Goal: Task Accomplishment & Management: Complete application form

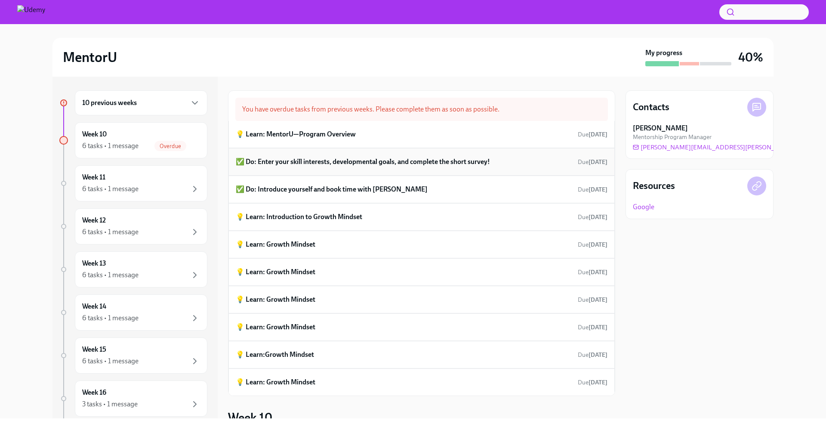
click at [336, 166] on h6 "✅ Do: Enter your skill interests, developmental goals, and complete the short s…" at bounding box center [363, 161] width 254 height 9
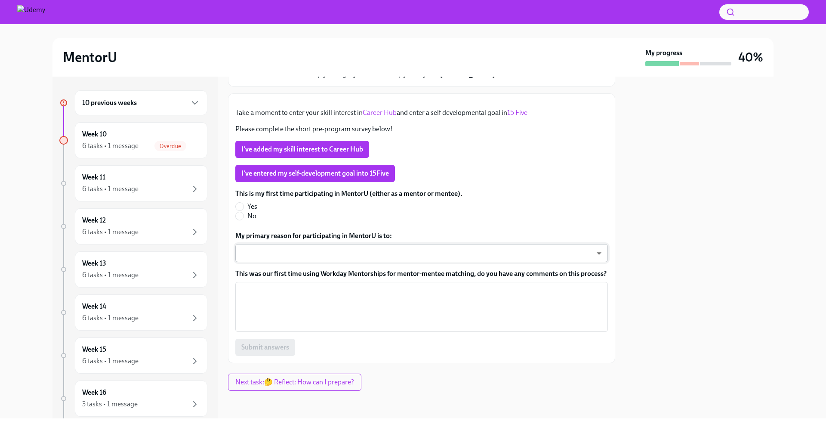
scroll to position [115, 0]
click at [333, 253] on div "This is my first time participating in MentorU (either as a mentor or mentee). …" at bounding box center [421, 272] width 372 height 167
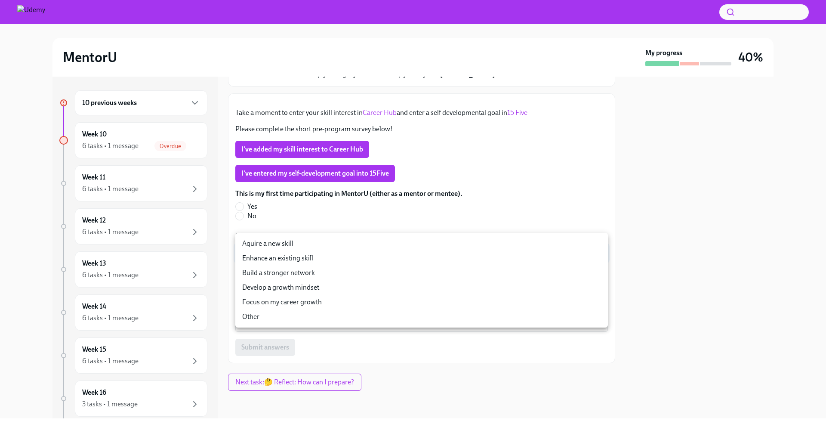
click at [333, 247] on body "MentorU My progress 40% 10 previous weeks Week 10 6 tasks • 1 message Overdue W…" at bounding box center [413, 213] width 826 height 427
click at [351, 289] on li "Develop a growth mindset" at bounding box center [421, 287] width 372 height 15
type input "PCX8WokOu"
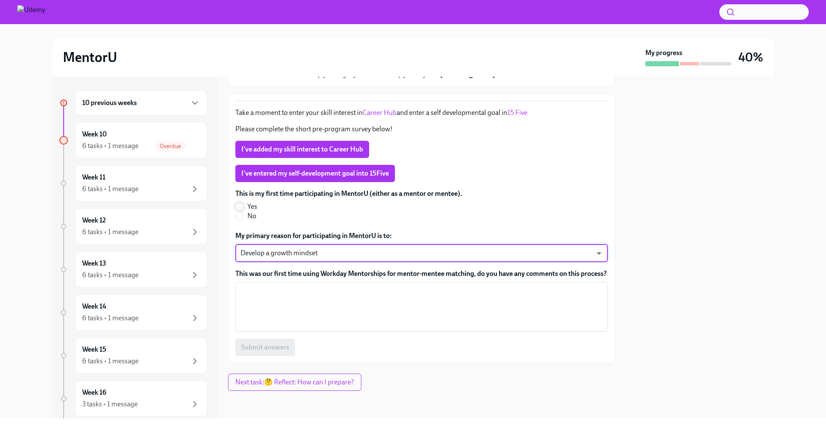
click at [241, 203] on input "Yes" at bounding box center [240, 207] width 8 height 8
radio input "true"
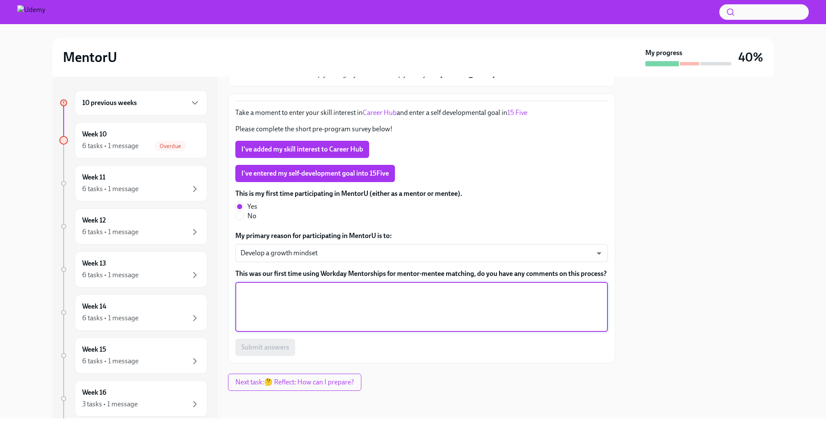
click at [311, 311] on textarea "This was our first time using Workday Mentorships for mentor-mentee matching, d…" at bounding box center [421, 306] width 362 height 41
click at [346, 316] on textarea "n/a" at bounding box center [421, 306] width 362 height 41
click at [293, 313] on textarea "n/a, all good!" at bounding box center [421, 306] width 362 height 41
type textarea "n/a, all good!"
click at [316, 242] on body "MentorU My progress 40% 10 previous weeks Week 10 6 tasks • 1 message Overdue W…" at bounding box center [413, 213] width 826 height 427
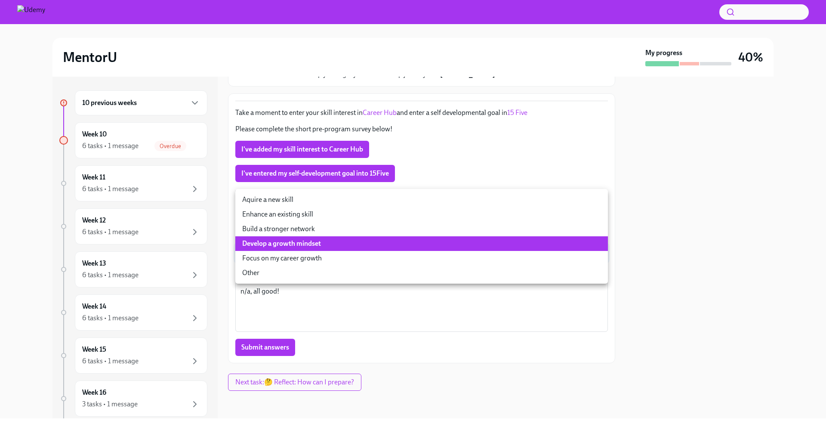
click at [334, 243] on li "Develop a growth mindset" at bounding box center [421, 243] width 372 height 15
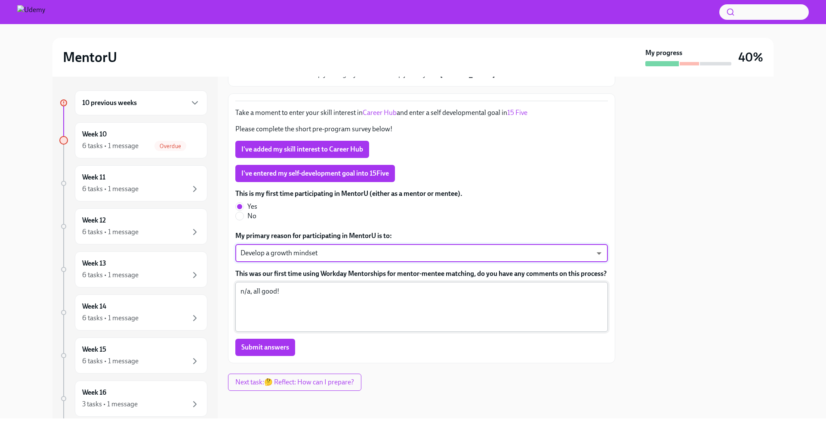
click at [279, 295] on textarea "n/a, all good!" at bounding box center [421, 306] width 362 height 41
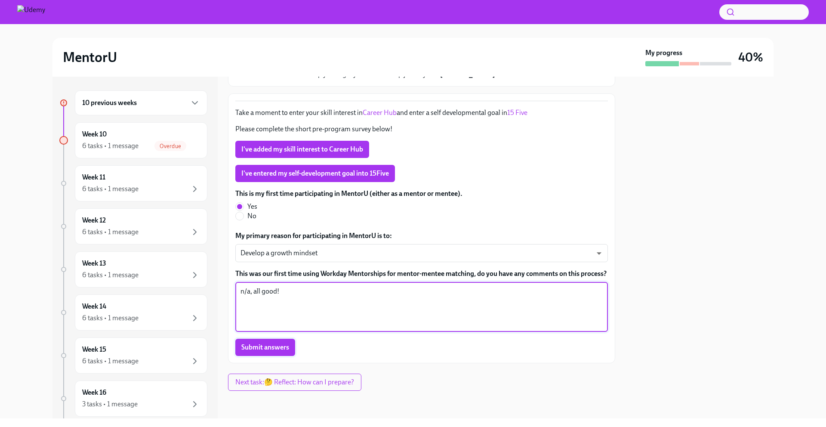
click at [279, 350] on span "Submit answers" at bounding box center [265, 347] width 48 height 9
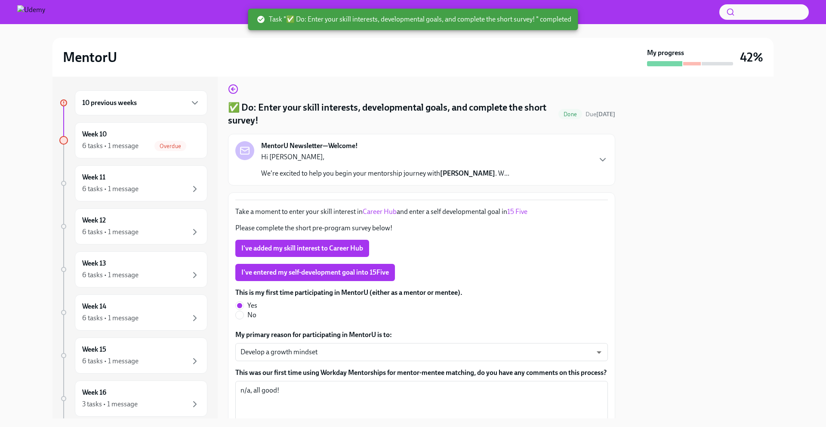
scroll to position [0, 0]
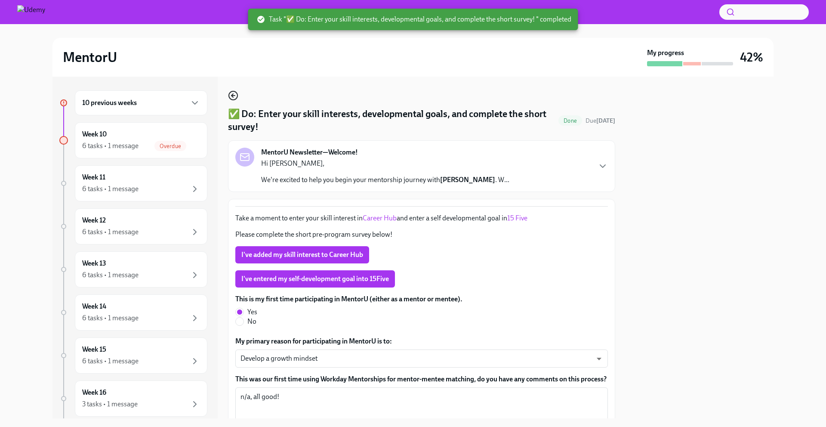
click at [234, 97] on icon "button" at bounding box center [233, 95] width 10 height 10
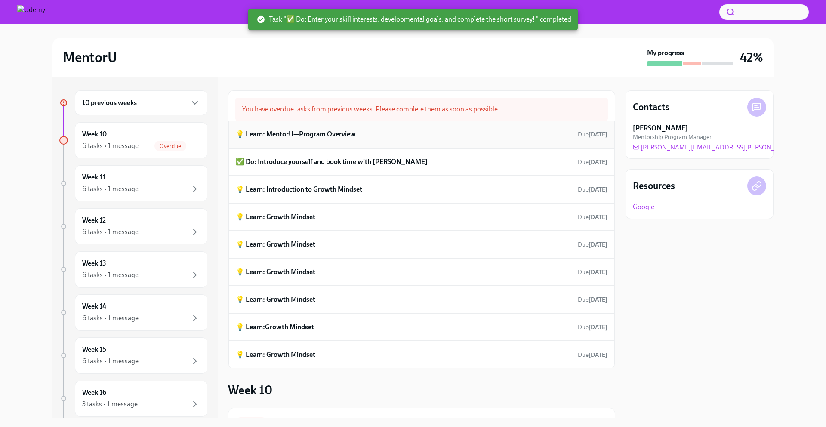
click at [321, 132] on h6 "💡 Learn: MentorU—Program Overview" at bounding box center [296, 133] width 120 height 9
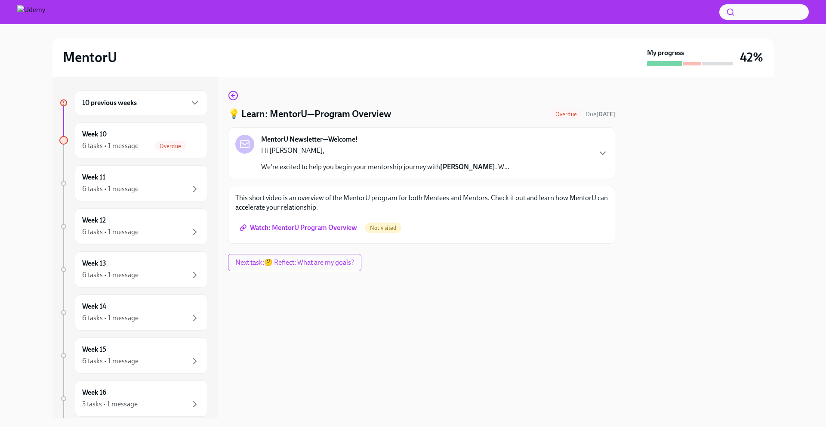
click at [343, 224] on span "Watch: MentorU Program Overview" at bounding box center [299, 227] width 116 height 9
click at [233, 93] on icon "button" at bounding box center [233, 95] width 10 height 10
